Goal: Task Accomplishment & Management: Use online tool/utility

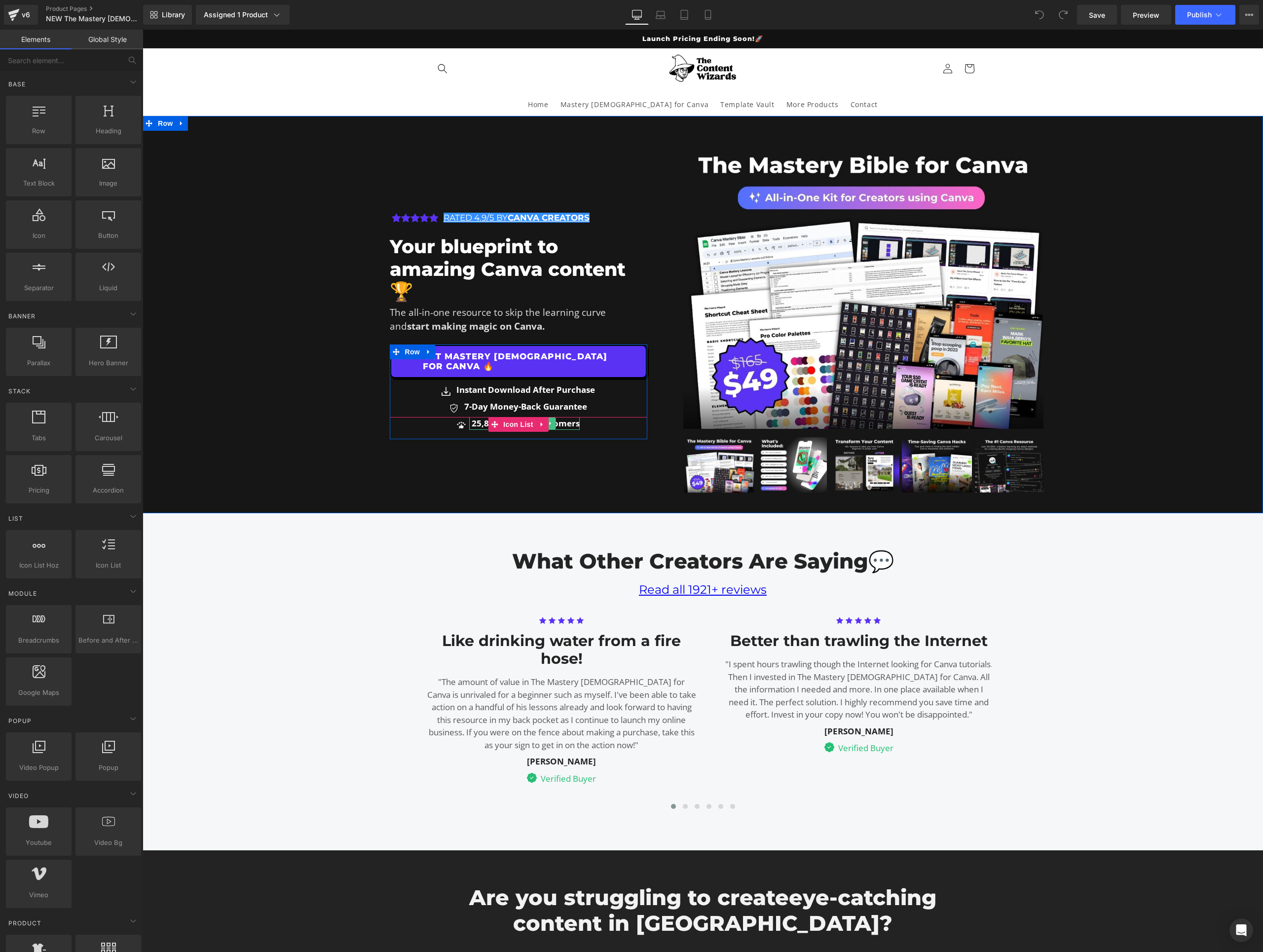
click at [476, 417] on b "25,841+ Happy Customers" at bounding box center [526, 423] width 108 height 11
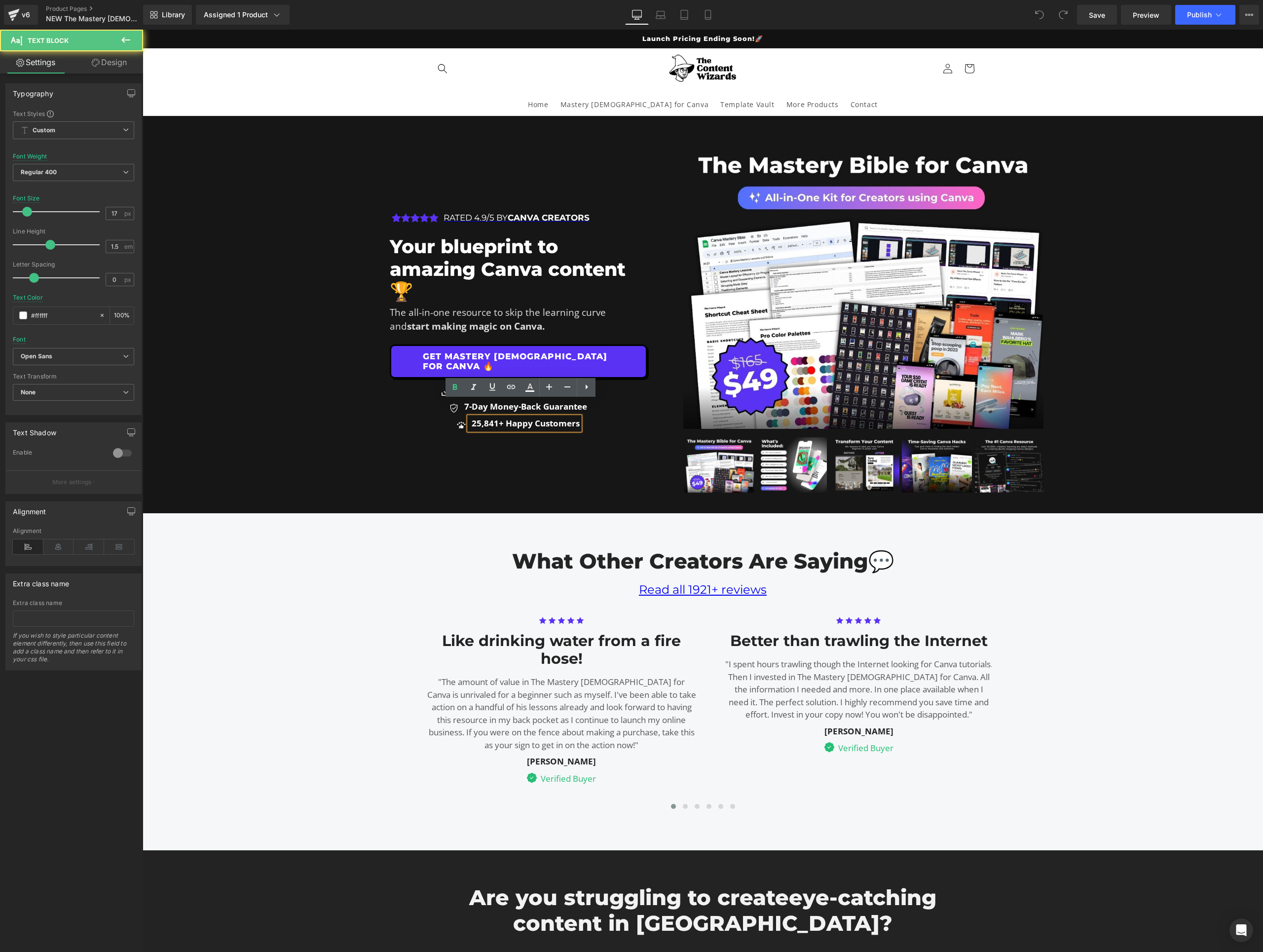
click at [476, 417] on b "25,841+ Happy Customers" at bounding box center [526, 423] width 108 height 11
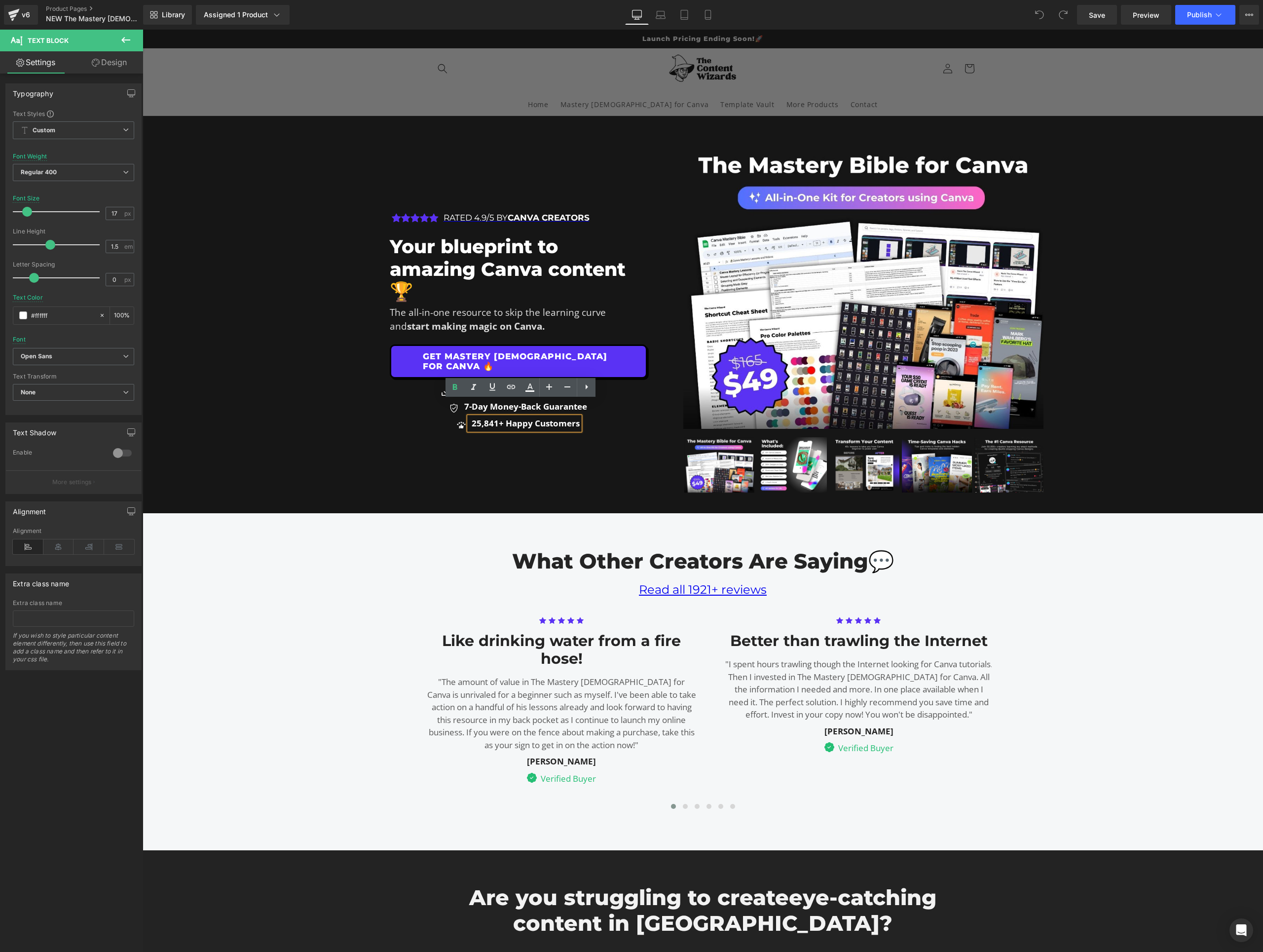
type input "3"
click at [477, 417] on b "25,841+ Happy Customers" at bounding box center [526, 423] width 108 height 11
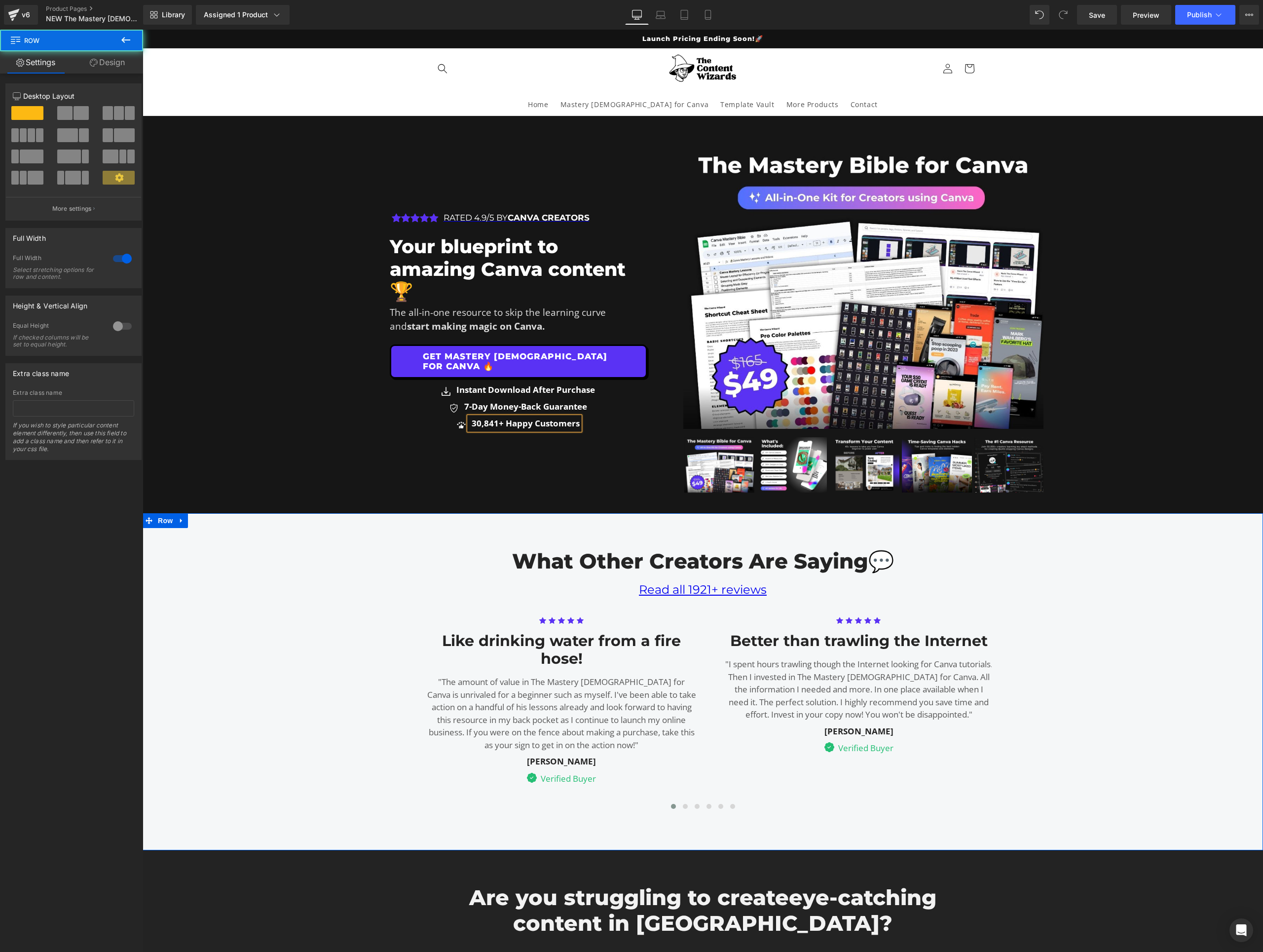
click at [363, 567] on div "Icon Icon Icon Icon Icon Icon List Hoz RATED 4.9/5 BY CANVA CREATORS Text Block…" at bounding box center [703, 676] width 1121 height 286
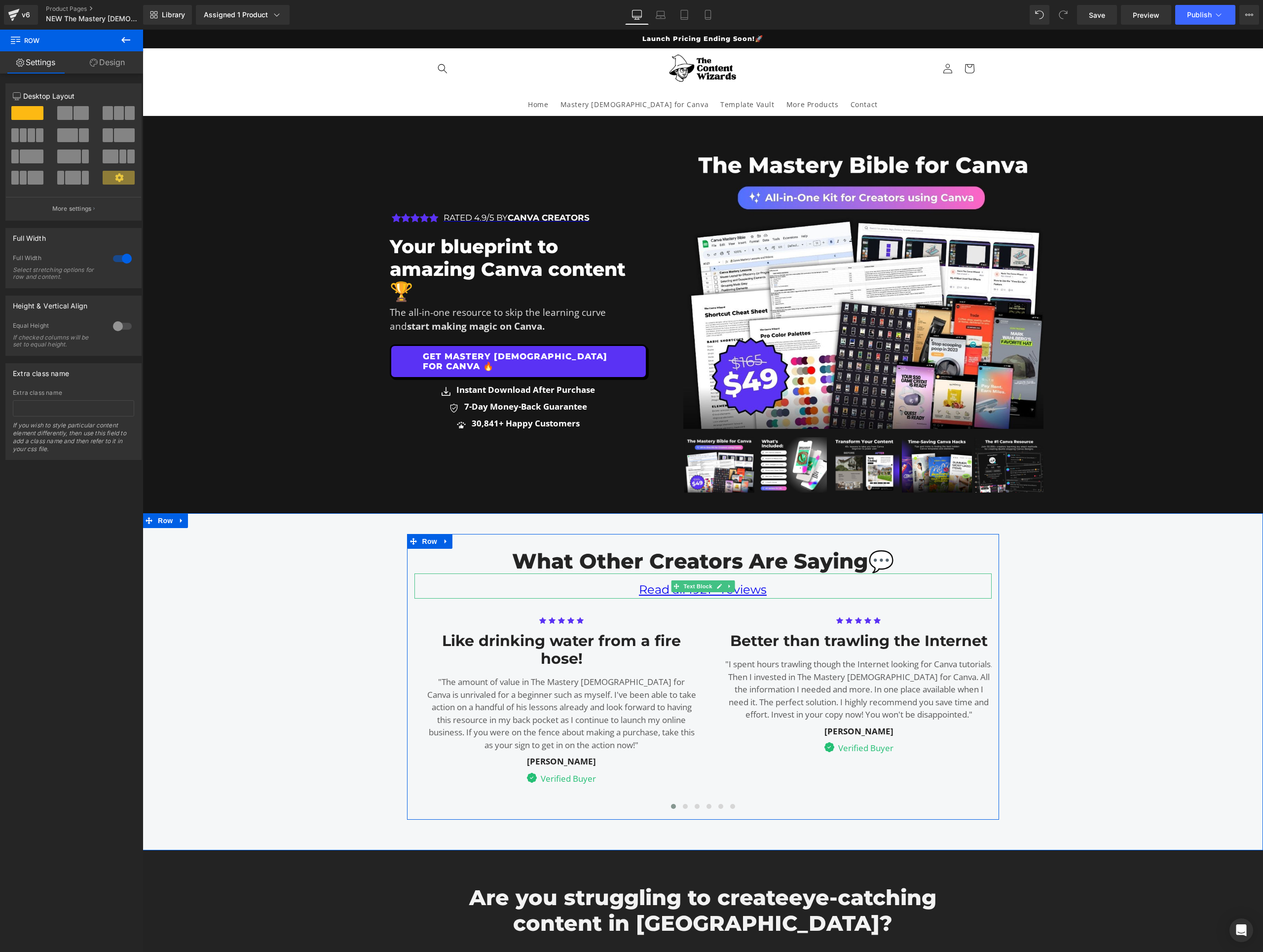
click at [769, 591] on p "Read all 1921+ reviews" at bounding box center [703, 589] width 577 height 18
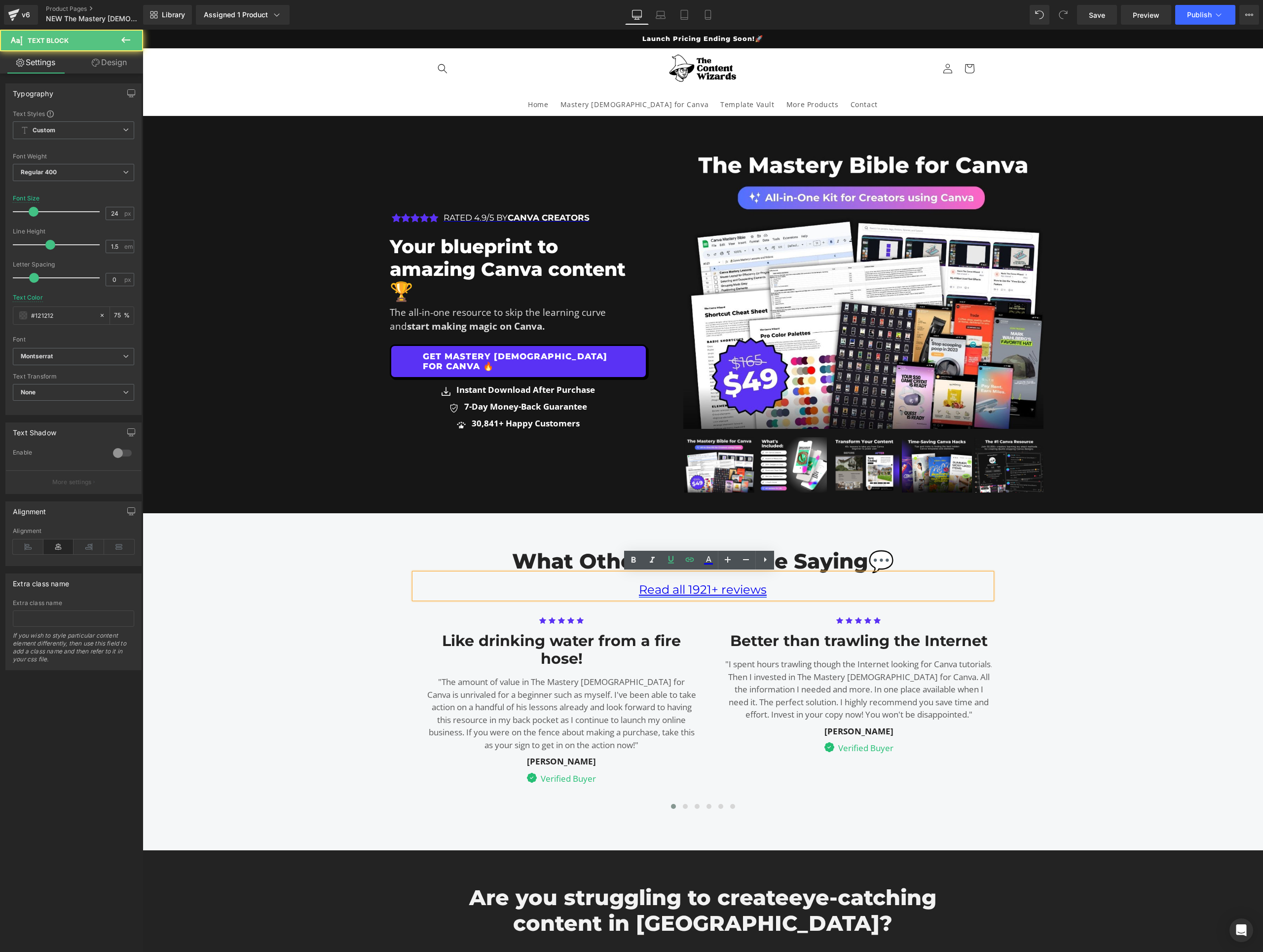
click at [706, 589] on link "Read all 1921+ reviews" at bounding box center [702, 589] width 128 height 14
click at [815, 593] on p "Read all 1921+ reviews" at bounding box center [703, 589] width 577 height 18
click at [1133, 632] on div "Icon Icon Icon Icon Icon Icon List Hoz RATED 4.9/5 BY CANVA CREATORS Text Block…" at bounding box center [703, 676] width 1121 height 286
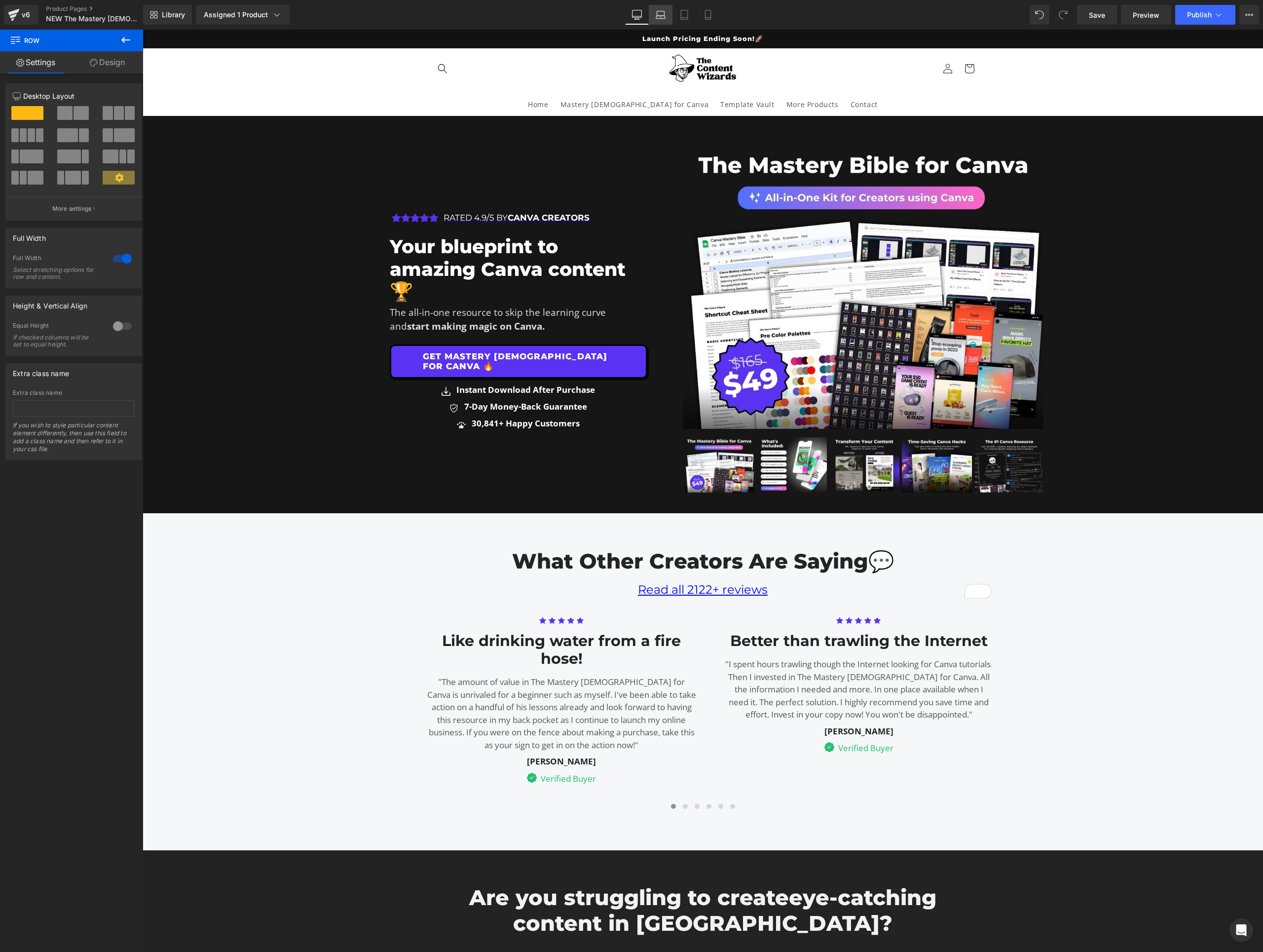
click at [661, 19] on icon at bounding box center [661, 15] width 10 height 10
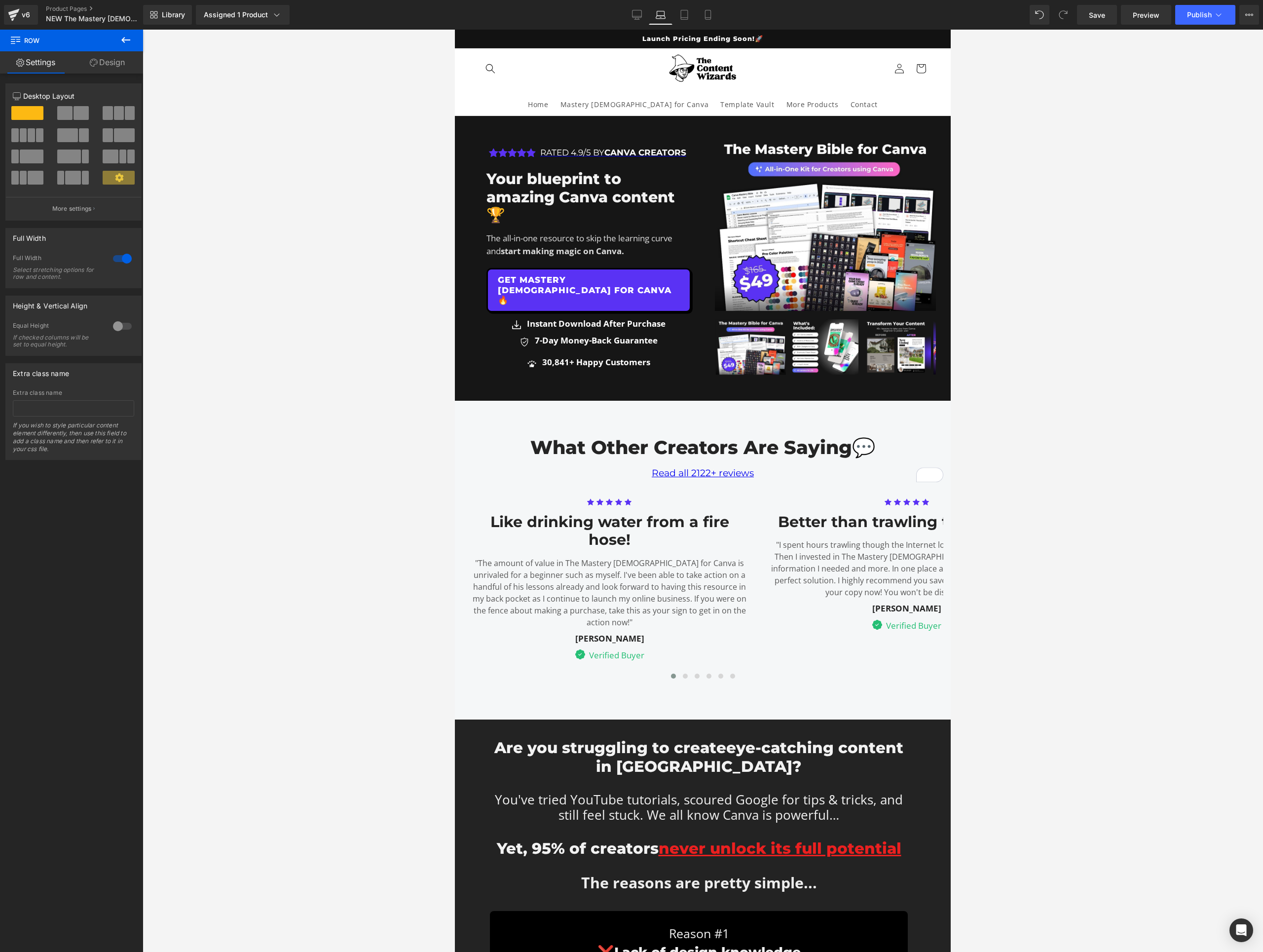
scroll to position [62, 0]
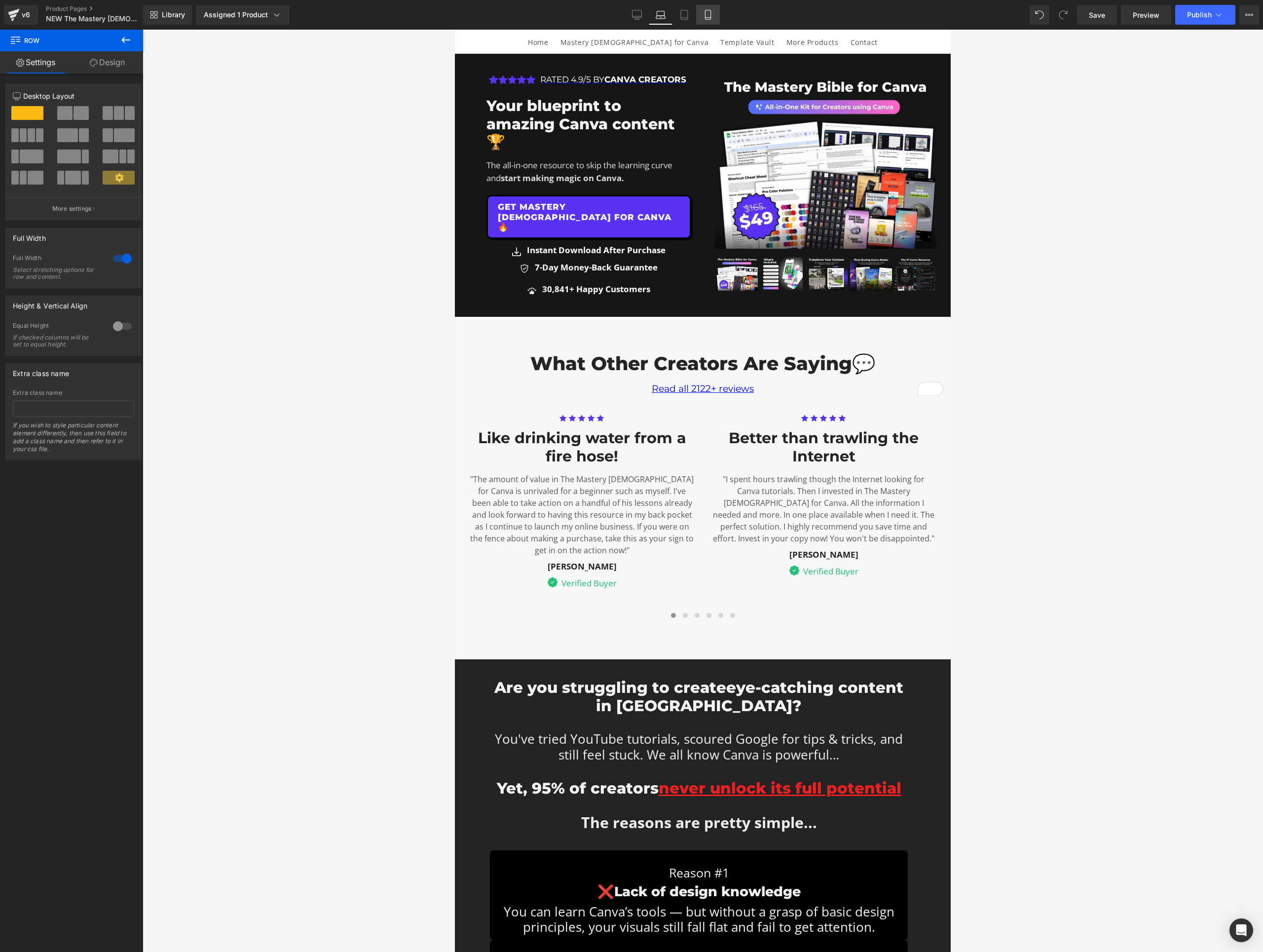
click at [713, 17] on icon at bounding box center [708, 15] width 10 height 10
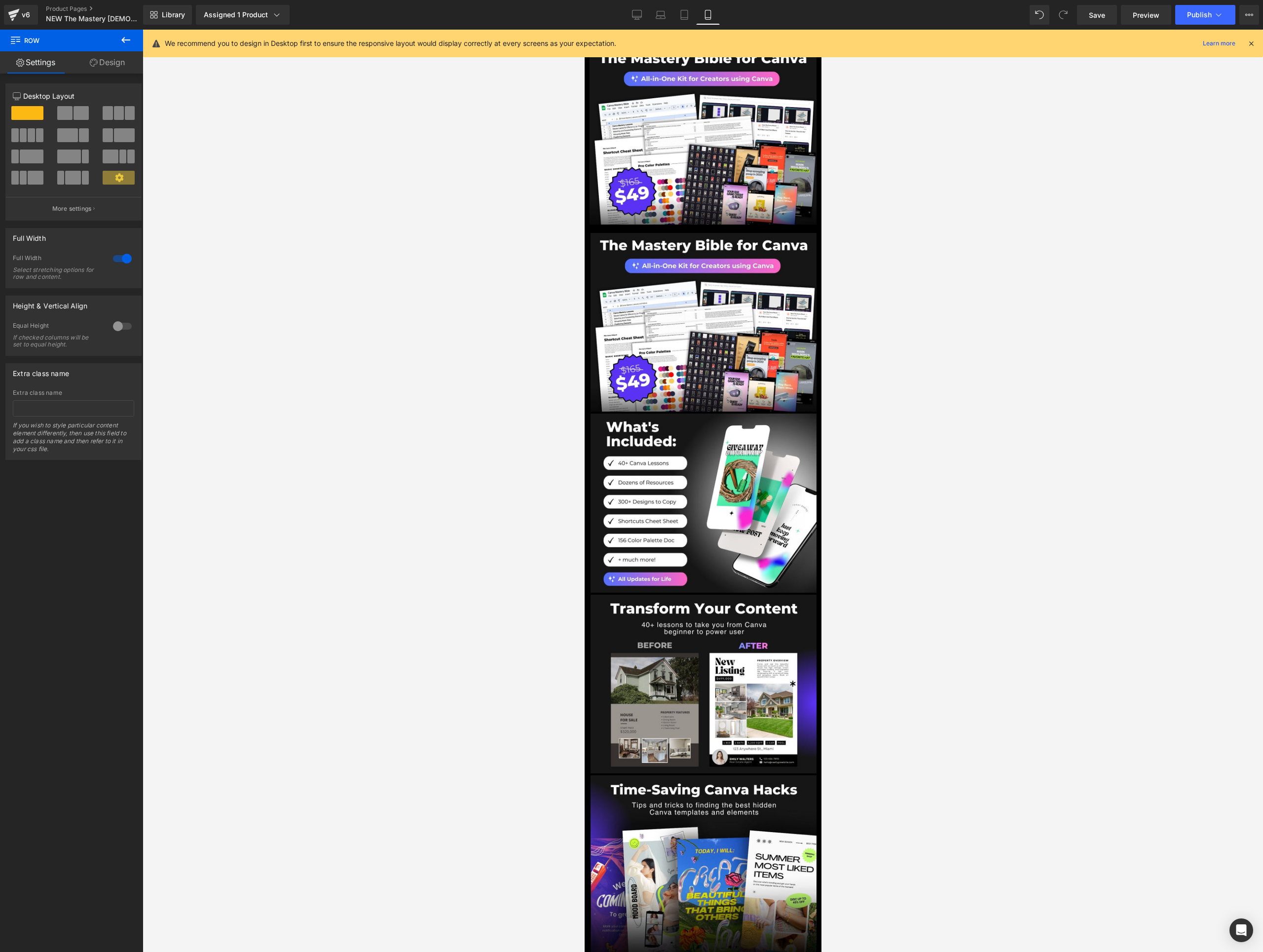
scroll to position [0, 0]
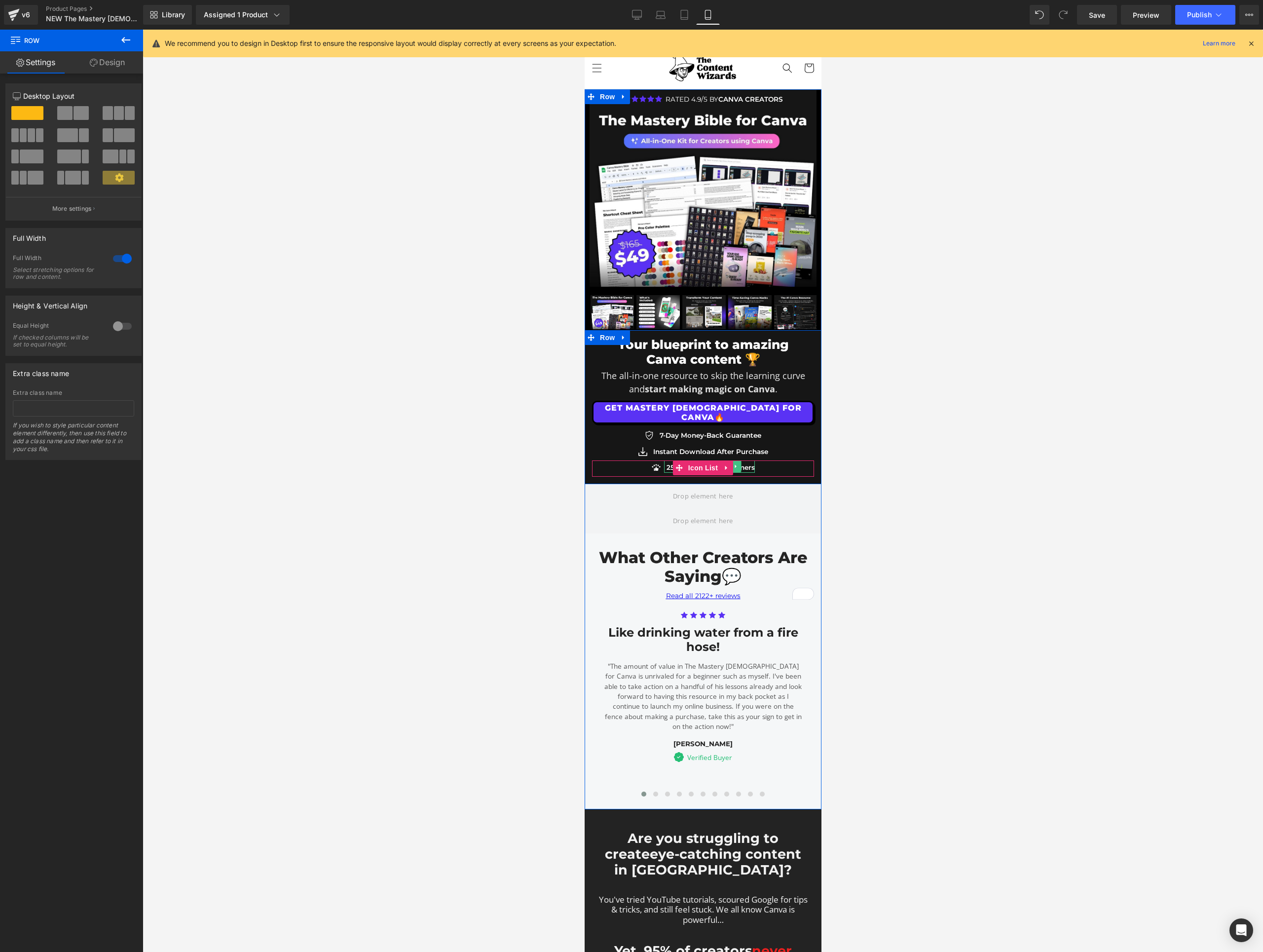
click at [666, 467] on p "25,841+ Happy Customers" at bounding box center [710, 467] width 88 height 10
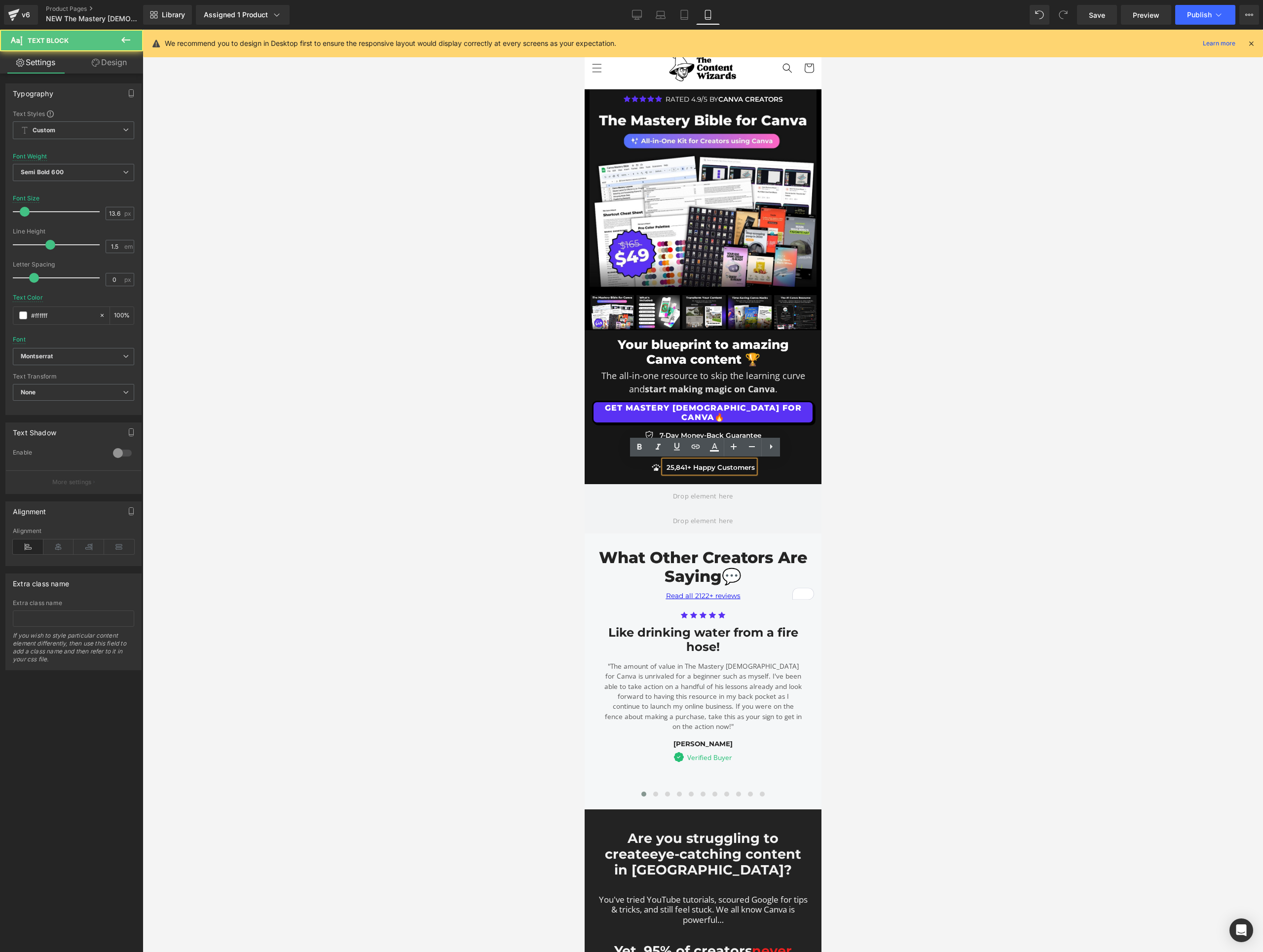
click at [670, 467] on p "25,841+ Happy Customers" at bounding box center [710, 467] width 88 height 10
click at [890, 432] on div at bounding box center [703, 490] width 1121 height 922
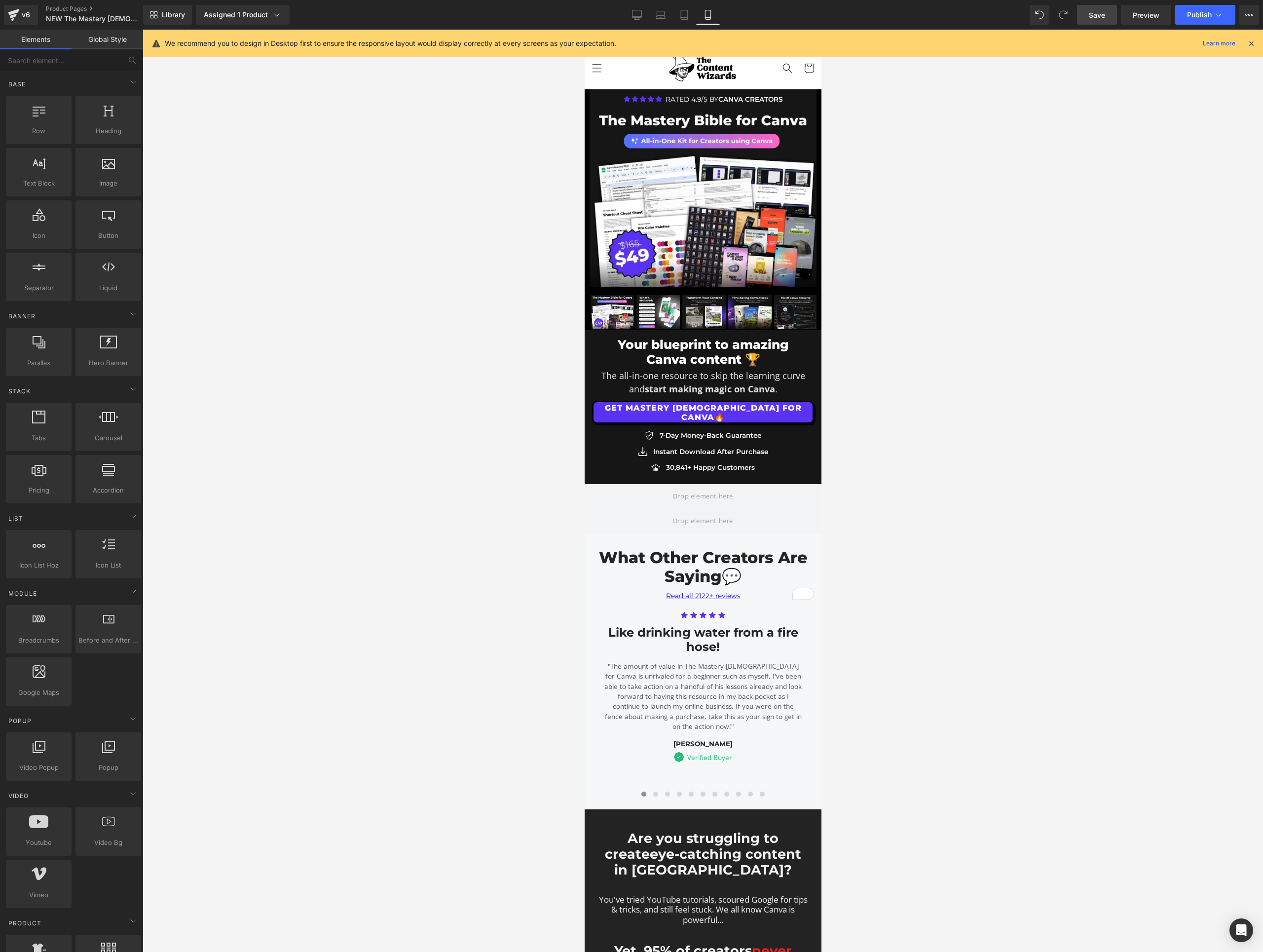
click at [1096, 15] on span "Save" at bounding box center [1097, 15] width 16 height 11
click at [1191, 11] on span "Publish" at bounding box center [1200, 14] width 25 height 8
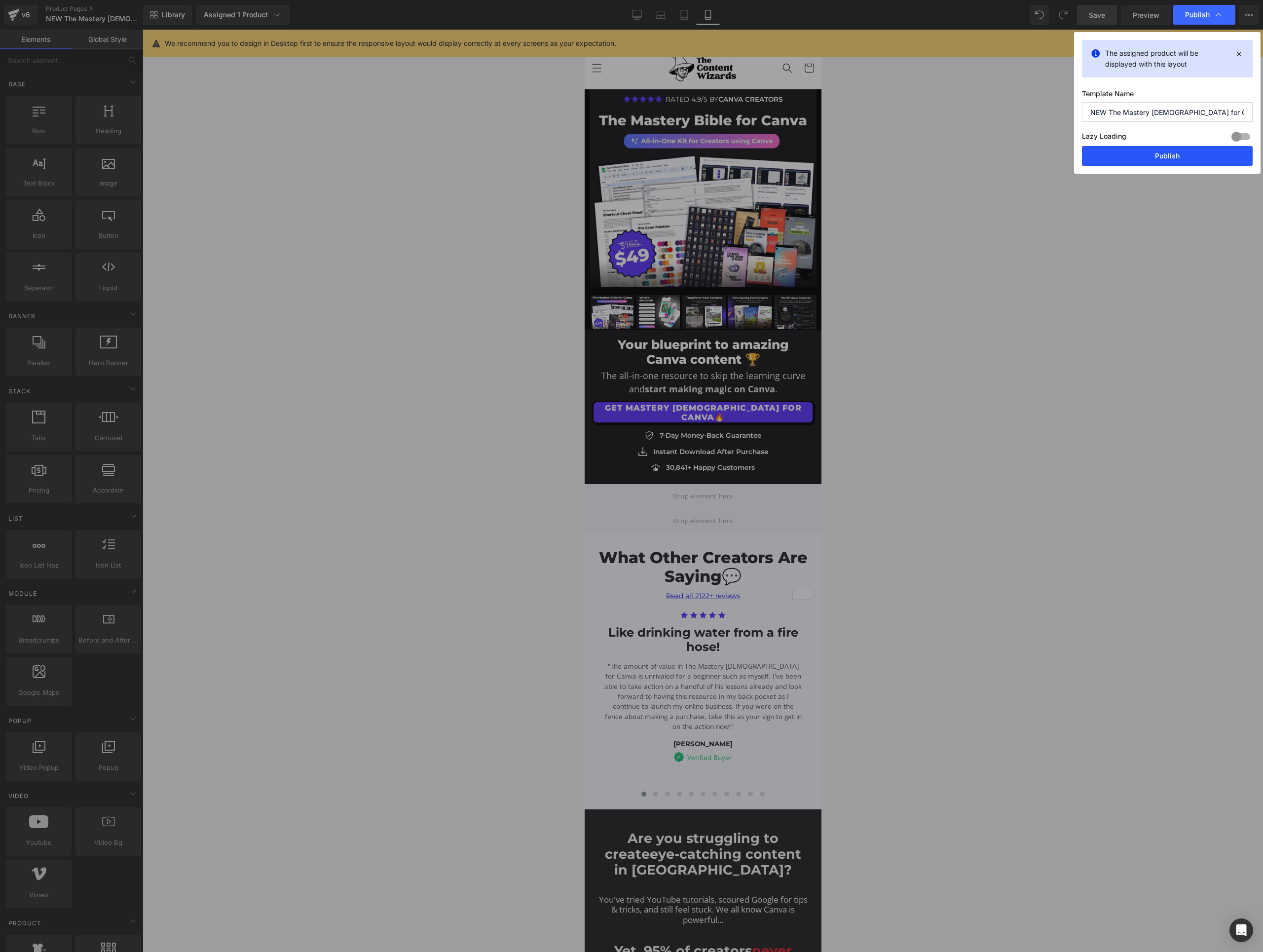
click at [1146, 155] on button "Publish" at bounding box center [1167, 156] width 170 height 20
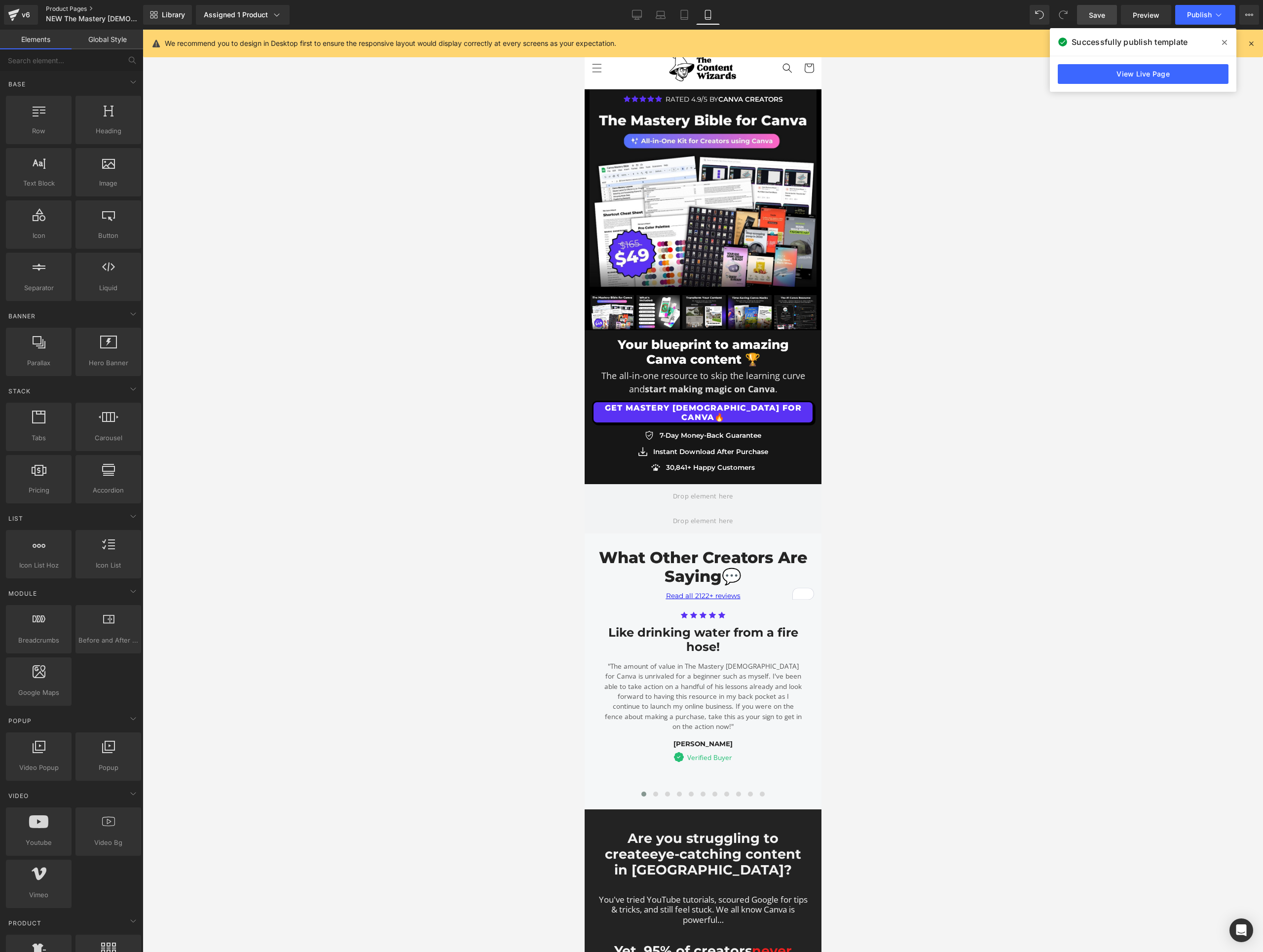
click at [58, 8] on link "Product Pages" at bounding box center [102, 8] width 113 height 8
